Goal: Task Accomplishment & Management: Use online tool/utility

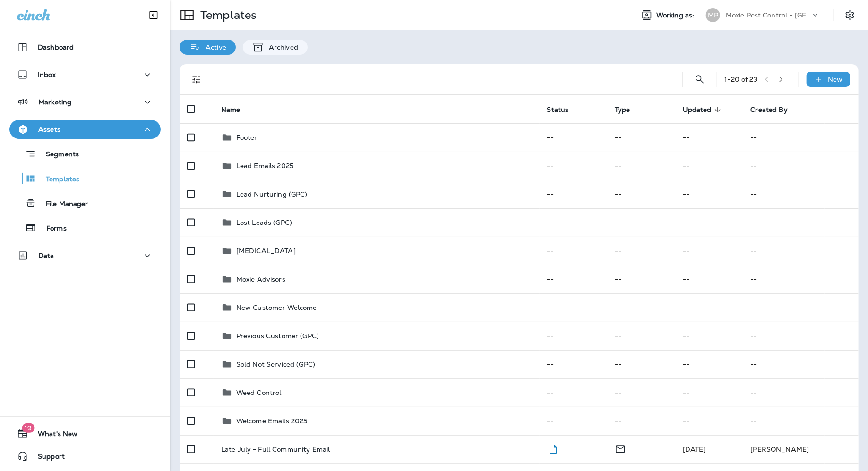
click at [812, 15] on icon at bounding box center [815, 14] width 9 height 9
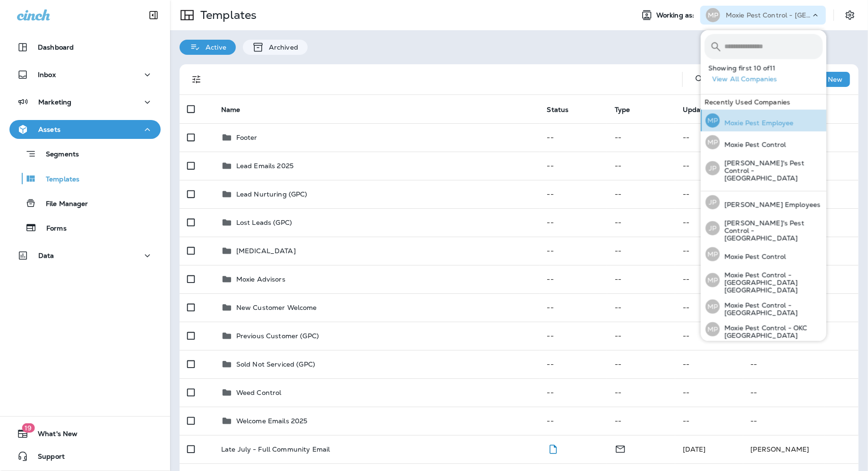
click at [745, 124] on p "Moxie Pest Employee" at bounding box center [757, 123] width 74 height 8
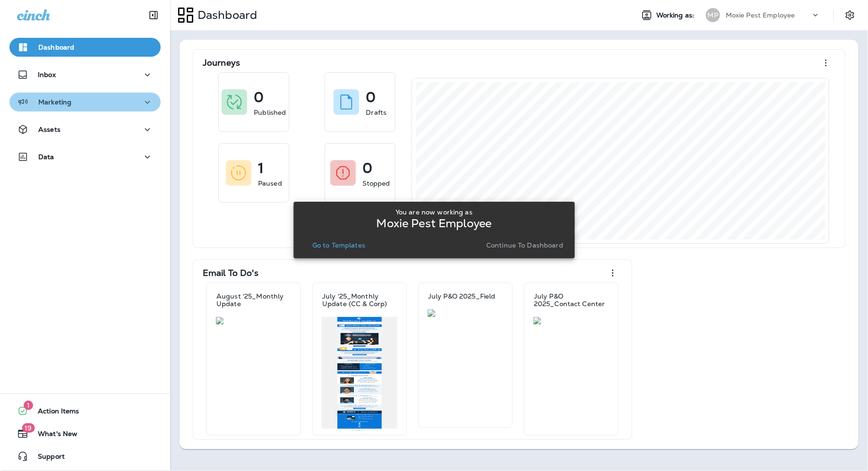
click at [69, 108] on button "Marketing" at bounding box center [84, 102] width 151 height 19
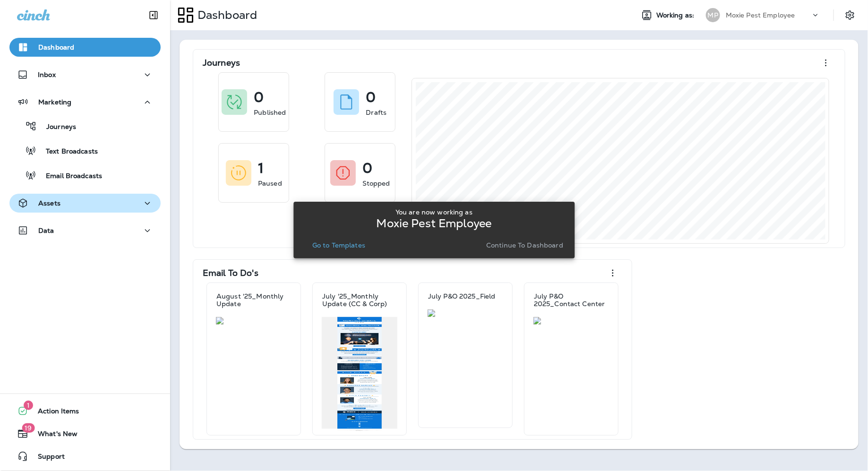
click at [62, 211] on button "Assets" at bounding box center [84, 203] width 151 height 19
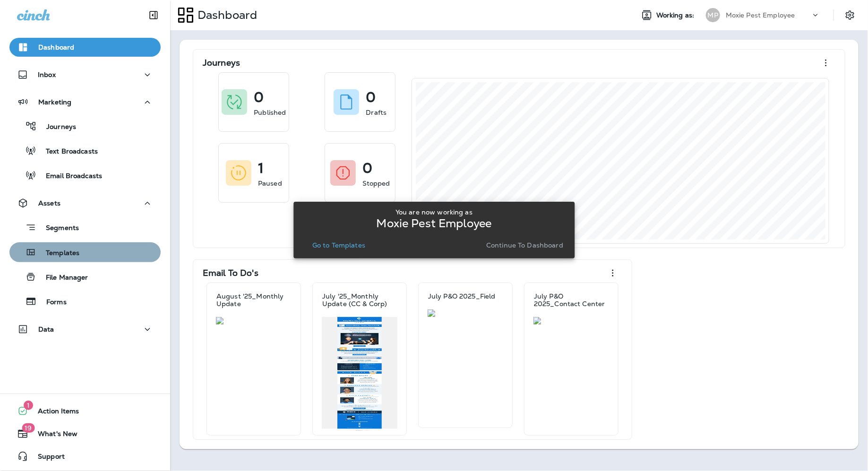
click at [67, 257] on p "Templates" at bounding box center [57, 253] width 43 height 9
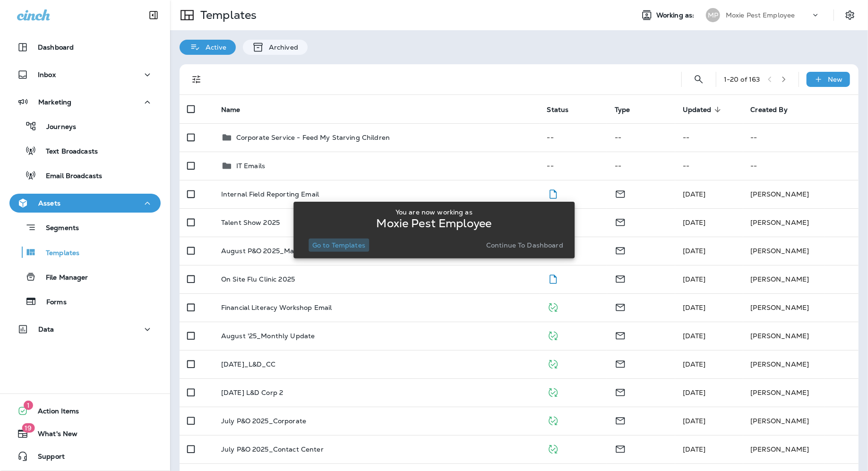
click at [325, 248] on p "Go to Templates" at bounding box center [338, 245] width 53 height 8
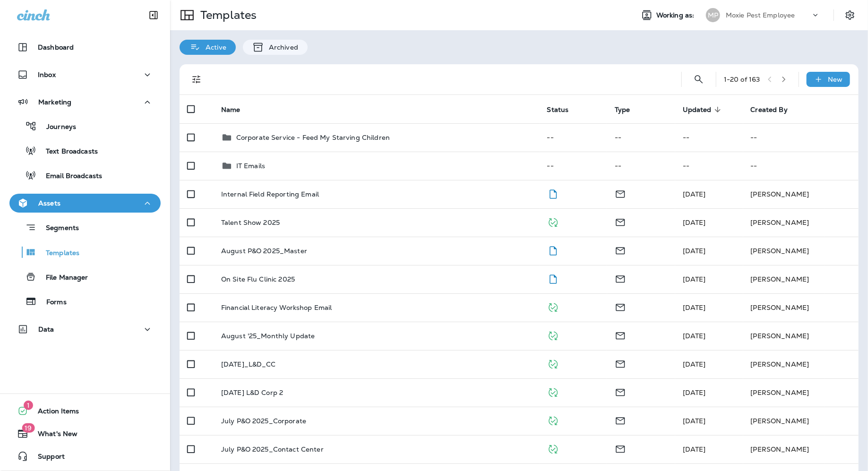
click at [774, 13] on p "Moxie Pest Employee" at bounding box center [760, 15] width 69 height 8
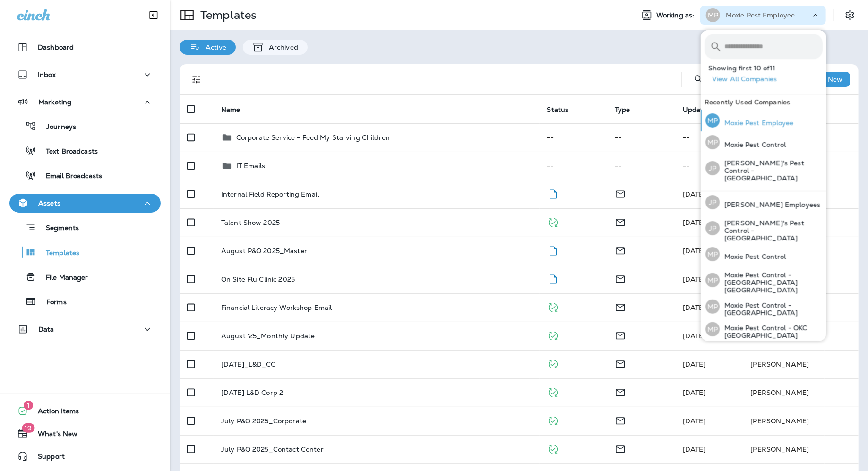
click at [739, 124] on p "Moxie Pest Employee" at bounding box center [757, 123] width 74 height 8
click at [740, 146] on p "Moxie Pest Control" at bounding box center [753, 145] width 67 height 8
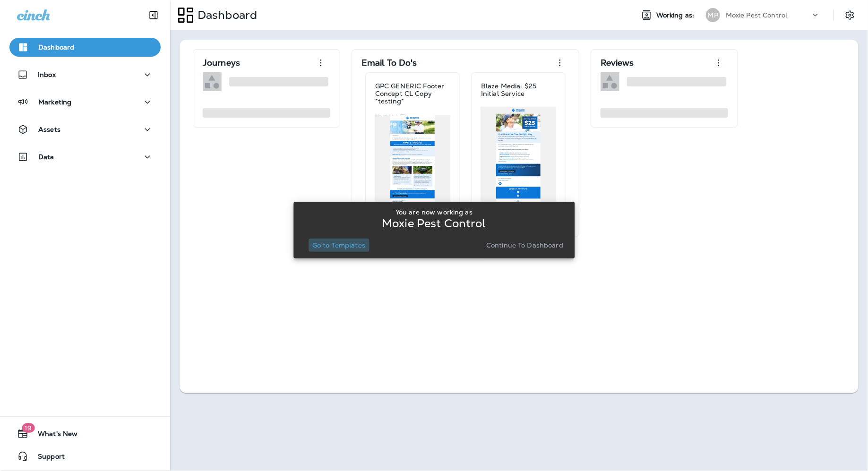
click at [328, 249] on p "Go to Templates" at bounding box center [338, 245] width 53 height 8
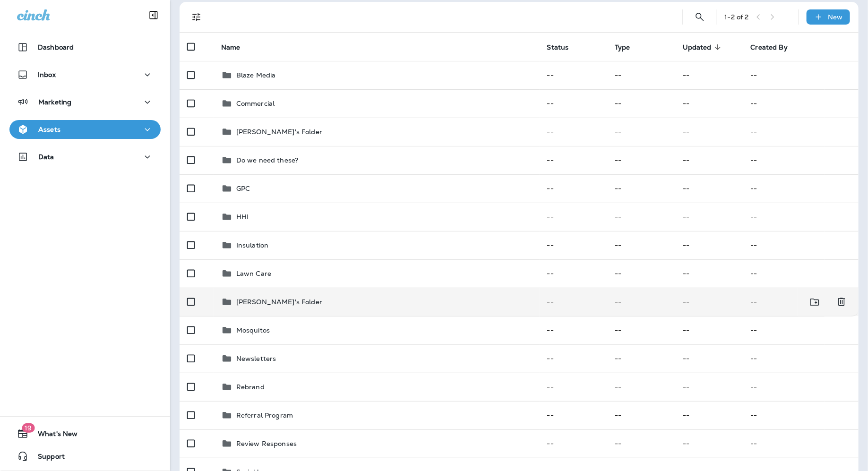
scroll to position [65, 0]
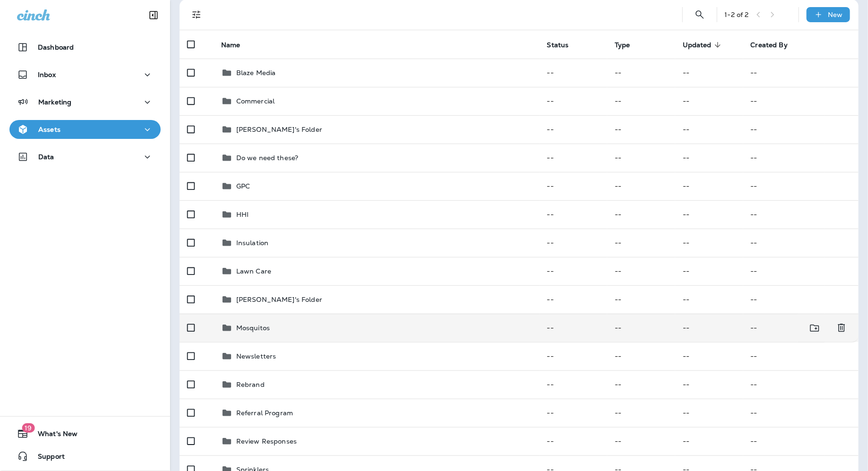
click at [254, 330] on p "Mosquitos" at bounding box center [253, 328] width 34 height 8
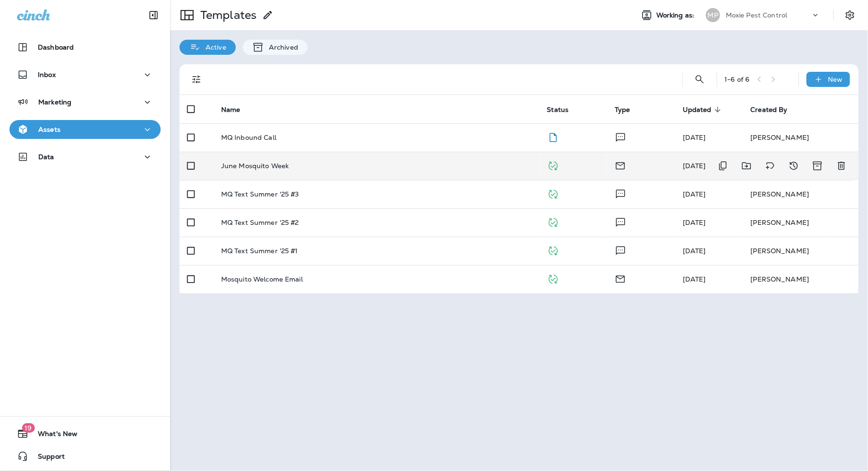
click at [256, 169] on p "June Mosquito Week" at bounding box center [255, 166] width 68 height 8
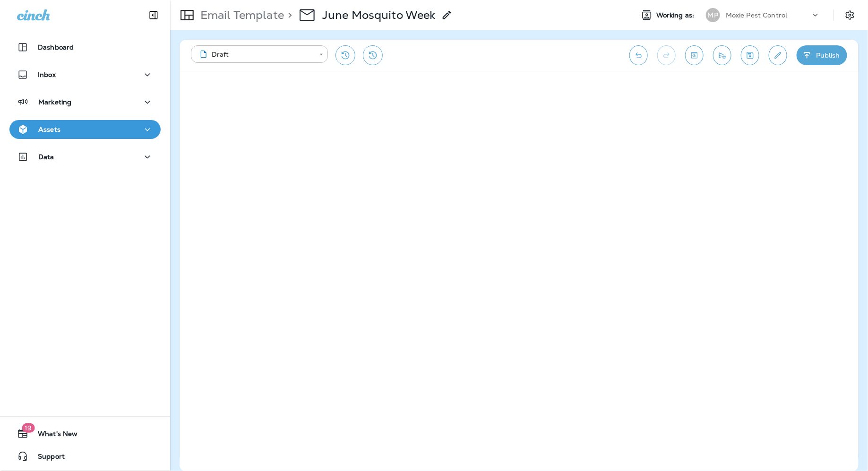
click at [243, 5] on div "Email Template > June Mosquito Week" at bounding box center [311, 15] width 283 height 26
click at [229, 23] on div "Email Template > June Mosquito Week" at bounding box center [311, 15] width 283 height 26
click at [231, 16] on p "Email Template" at bounding box center [240, 15] width 87 height 14
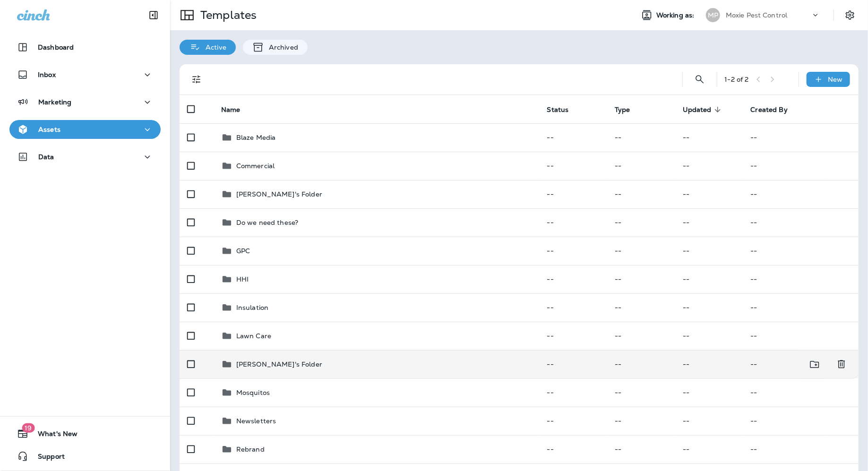
click at [253, 361] on p "[PERSON_NAME]'s Folder" at bounding box center [279, 365] width 86 height 8
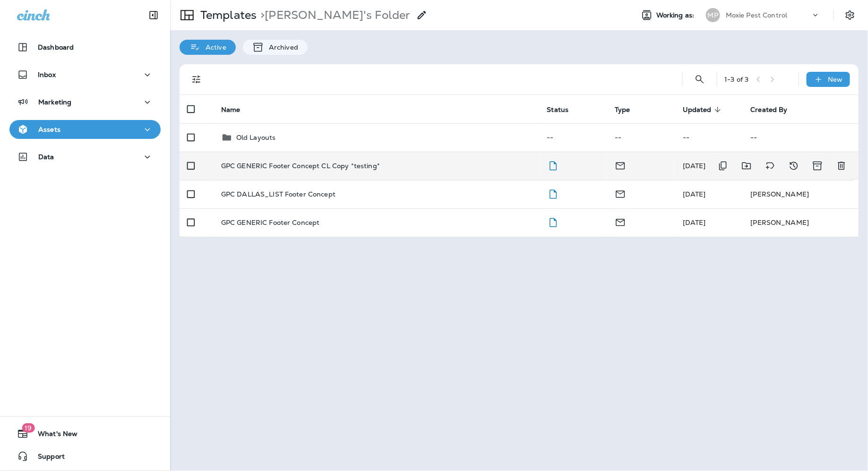
click at [306, 169] on p "GPC GENERIC Footer Concept CL Copy *testing*" at bounding box center [300, 166] width 159 height 8
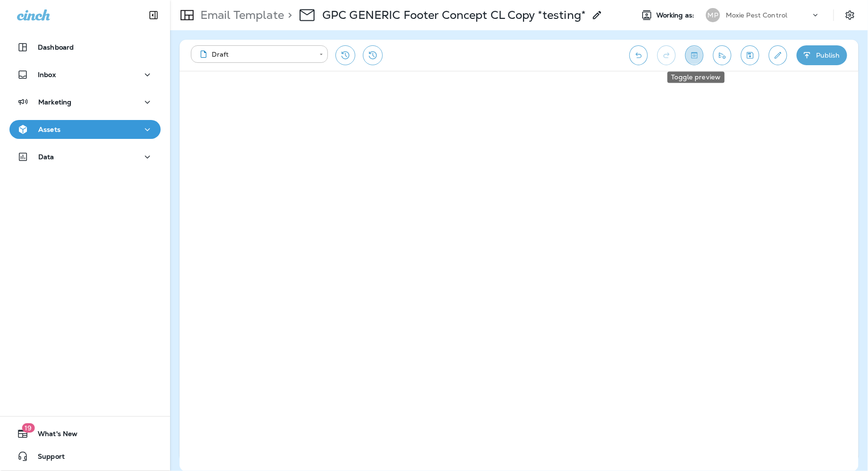
click at [701, 54] on button "Toggle preview" at bounding box center [694, 55] width 18 height 20
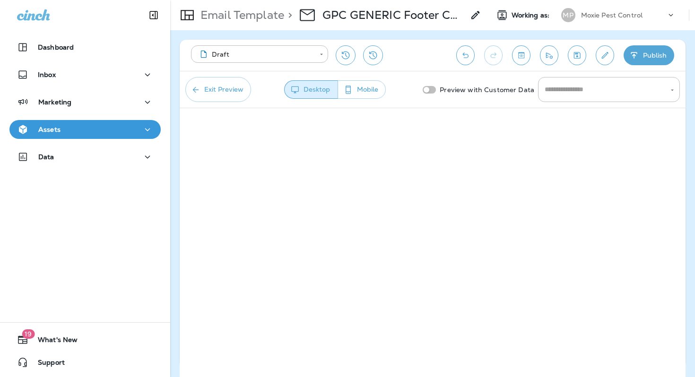
click at [213, 97] on button "Exit Preview" at bounding box center [218, 89] width 66 height 25
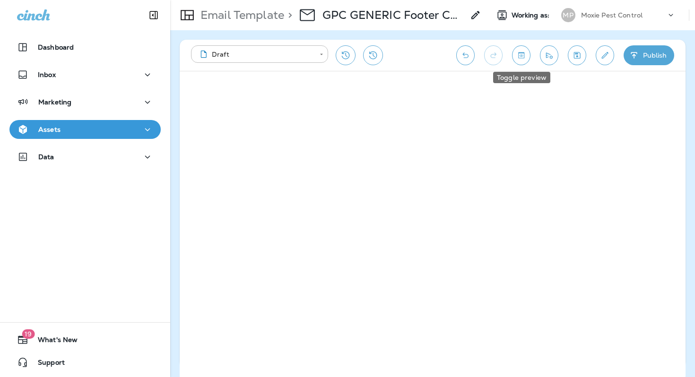
click at [525, 56] on icon "Toggle preview" at bounding box center [521, 55] width 10 height 9
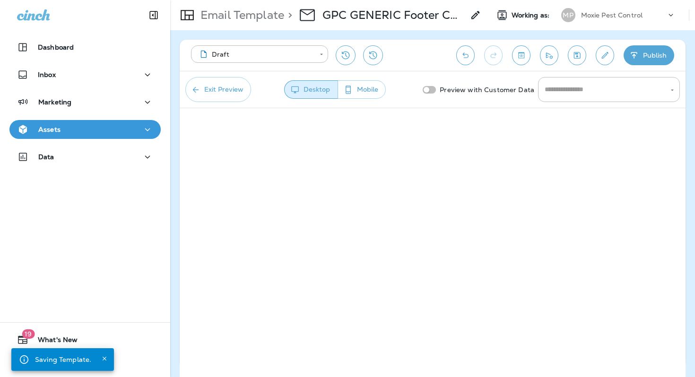
click at [366, 90] on button "Mobile" at bounding box center [361, 89] width 48 height 18
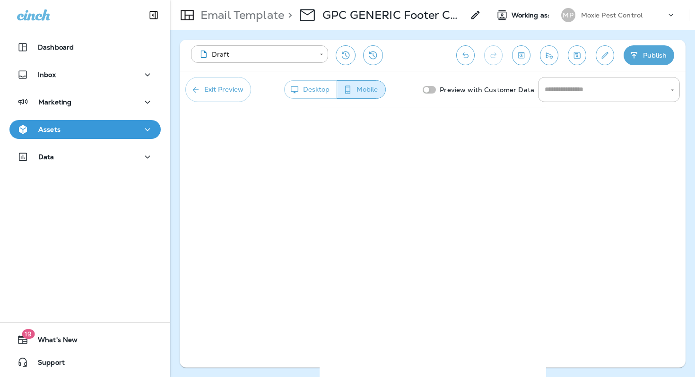
click at [210, 90] on button "Exit Preview" at bounding box center [218, 89] width 66 height 25
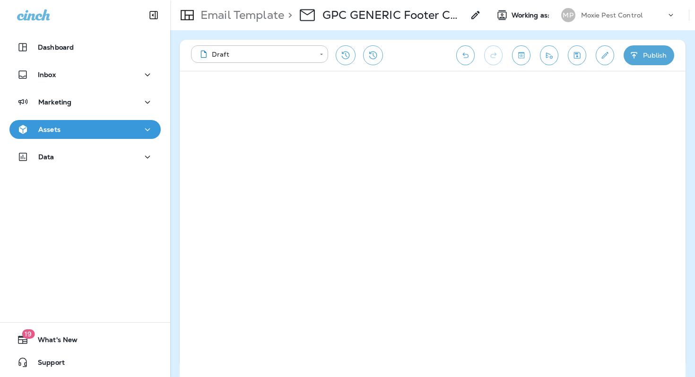
click at [467, 58] on icon "Undo" at bounding box center [465, 55] width 10 height 9
click at [462, 58] on icon "Undo" at bounding box center [465, 55] width 10 height 9
click at [540, 54] on button "Send test email" at bounding box center [549, 55] width 18 height 20
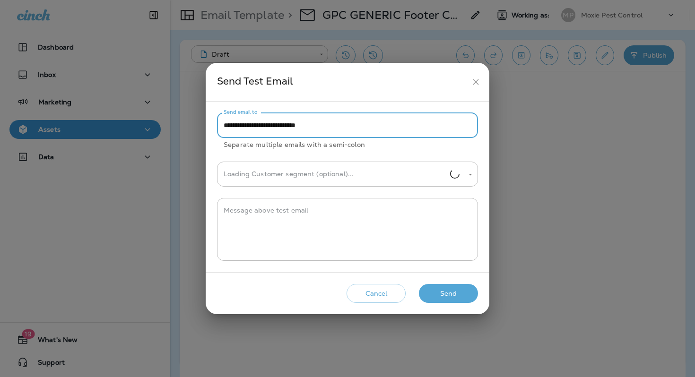
click at [354, 127] on input "**********" at bounding box center [347, 125] width 261 height 25
type input "**********"
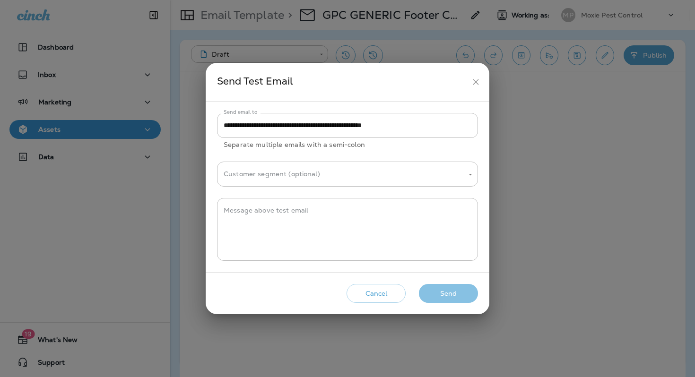
click at [445, 294] on button "Send" at bounding box center [448, 293] width 59 height 19
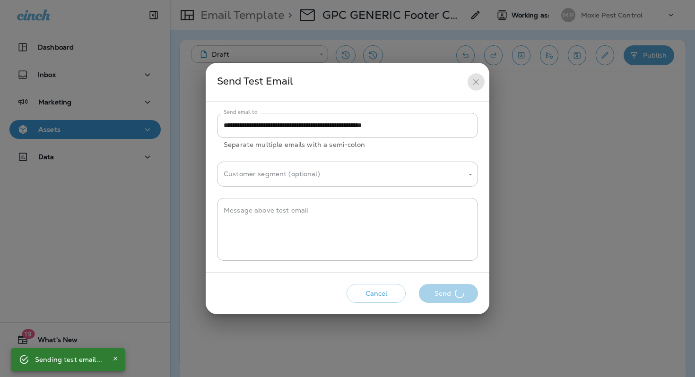
click at [477, 81] on icon "close" at bounding box center [476, 82] width 10 height 10
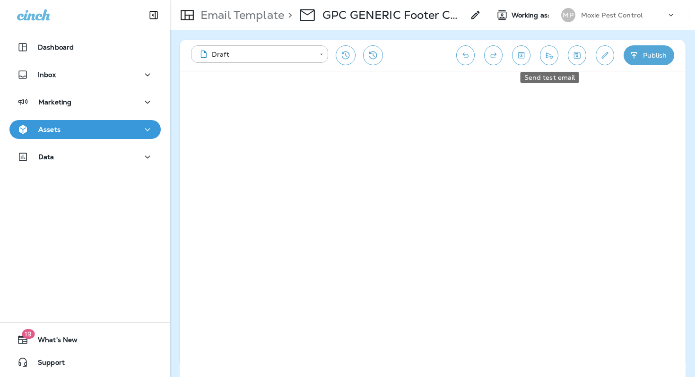
click at [546, 54] on icon "Send test email" at bounding box center [549, 55] width 10 height 9
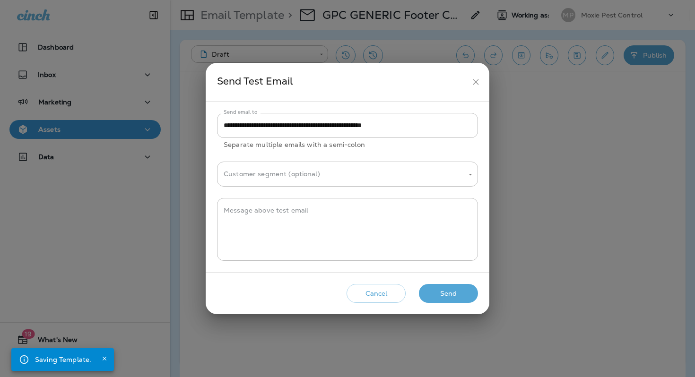
click at [447, 293] on button "Send" at bounding box center [448, 293] width 59 height 19
